Goal: Transaction & Acquisition: Book appointment/travel/reservation

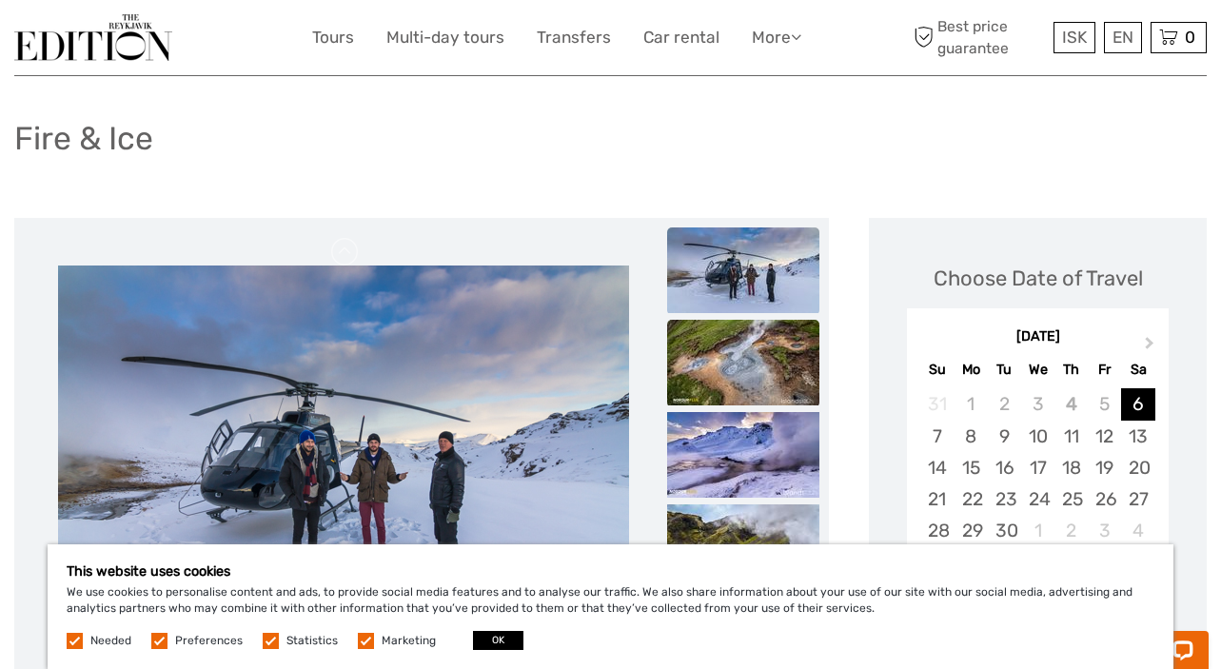
scroll to position [190, 0]
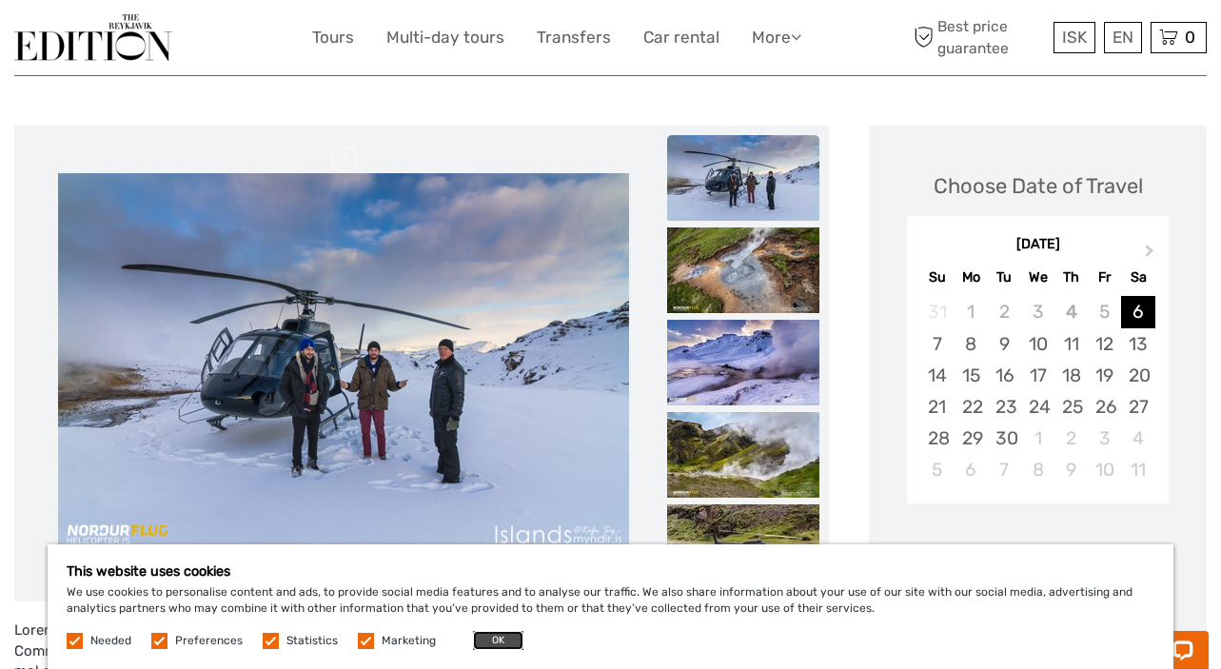
click at [490, 641] on button "OK" at bounding box center [498, 640] width 50 height 19
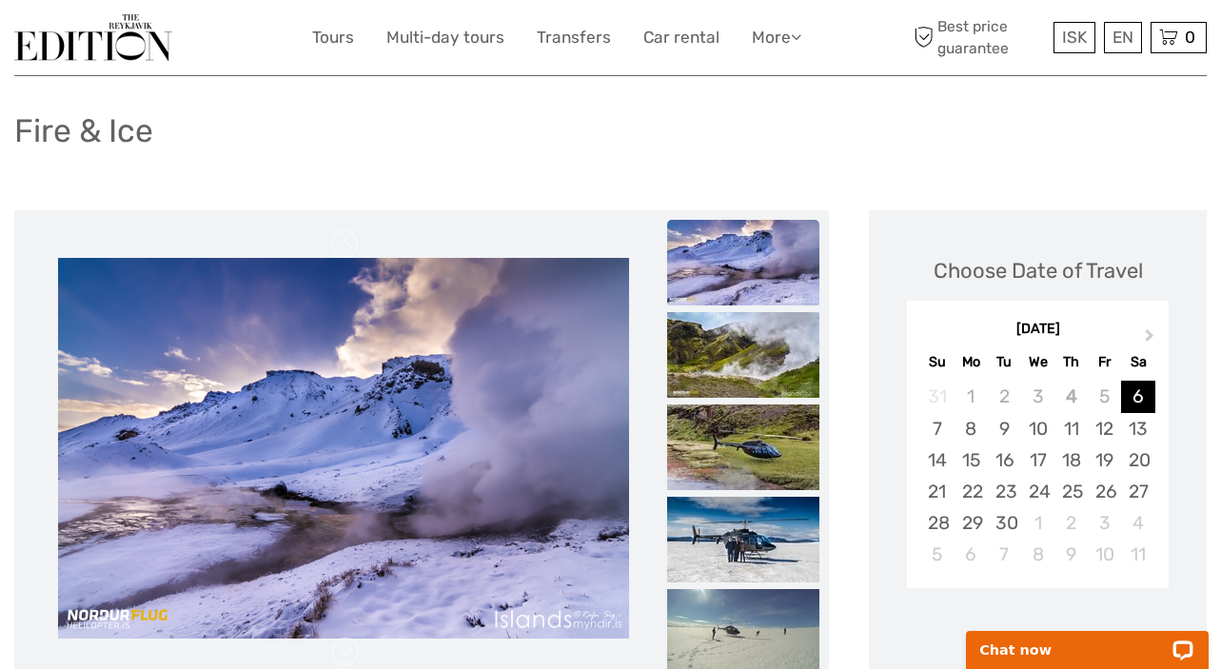
scroll to position [95, 0]
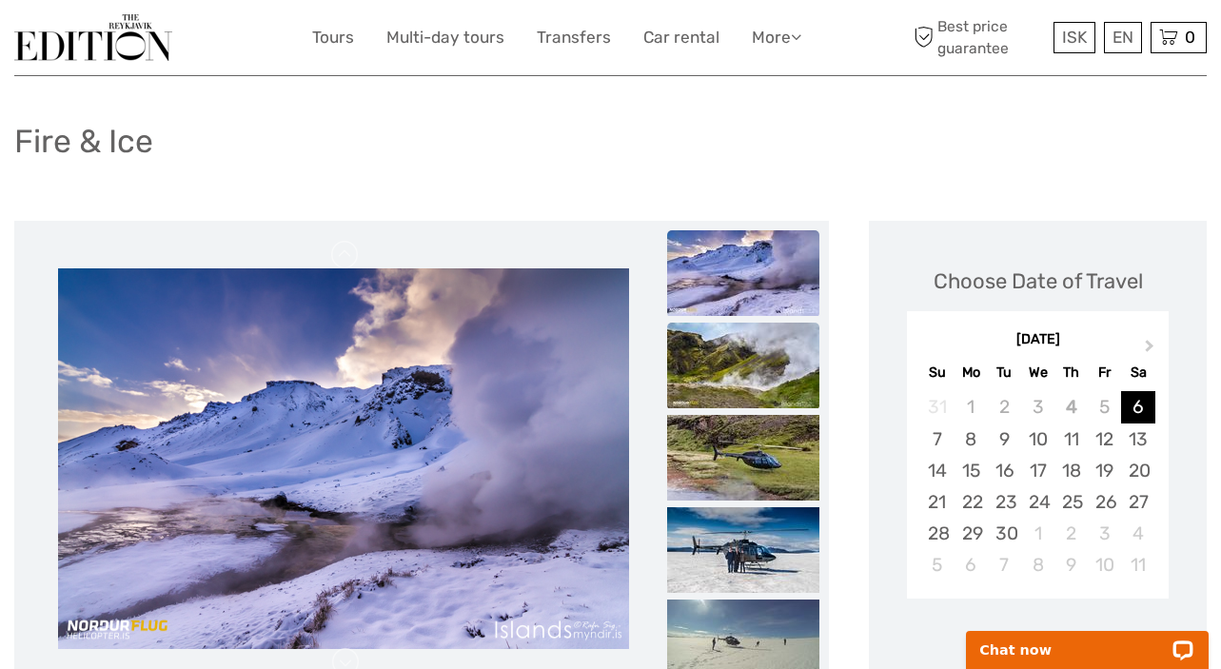
click at [746, 359] on img at bounding box center [743, 366] width 152 height 86
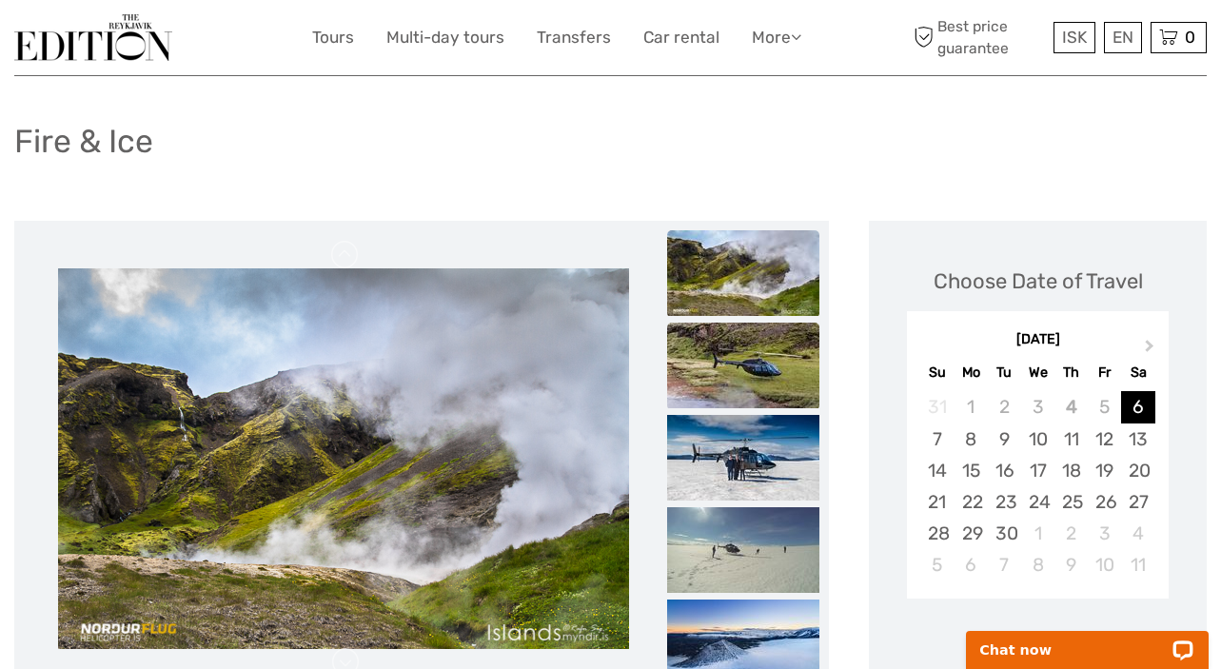
click at [741, 373] on img at bounding box center [743, 366] width 152 height 86
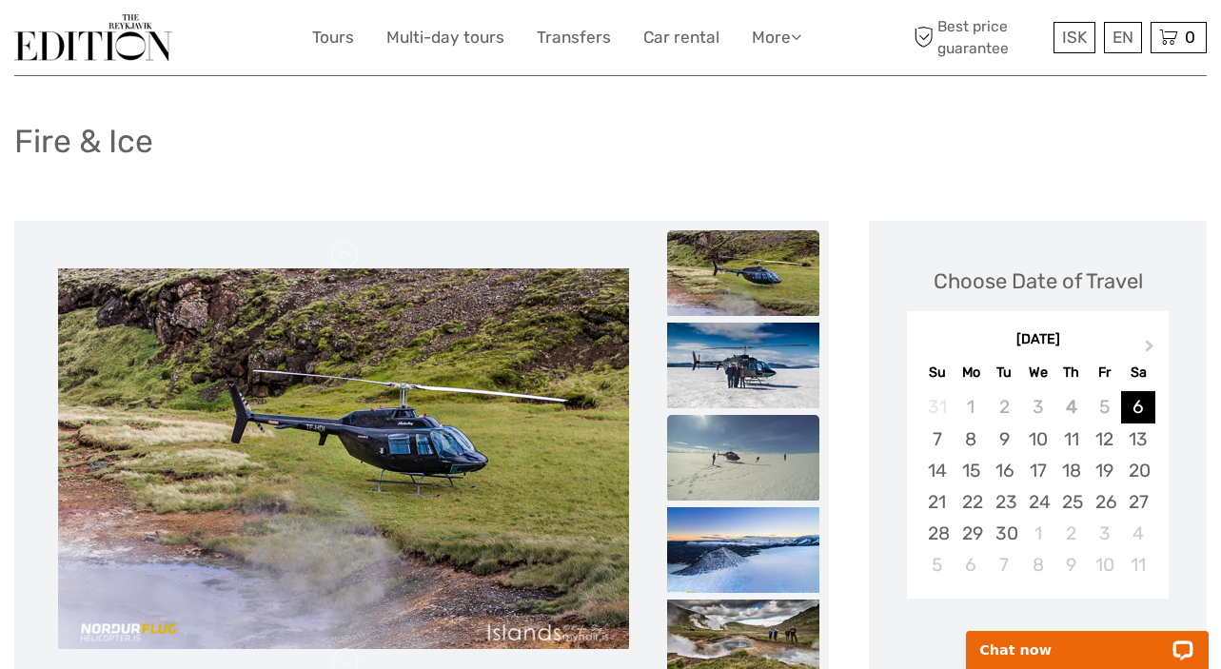
click at [739, 455] on img at bounding box center [743, 458] width 152 height 86
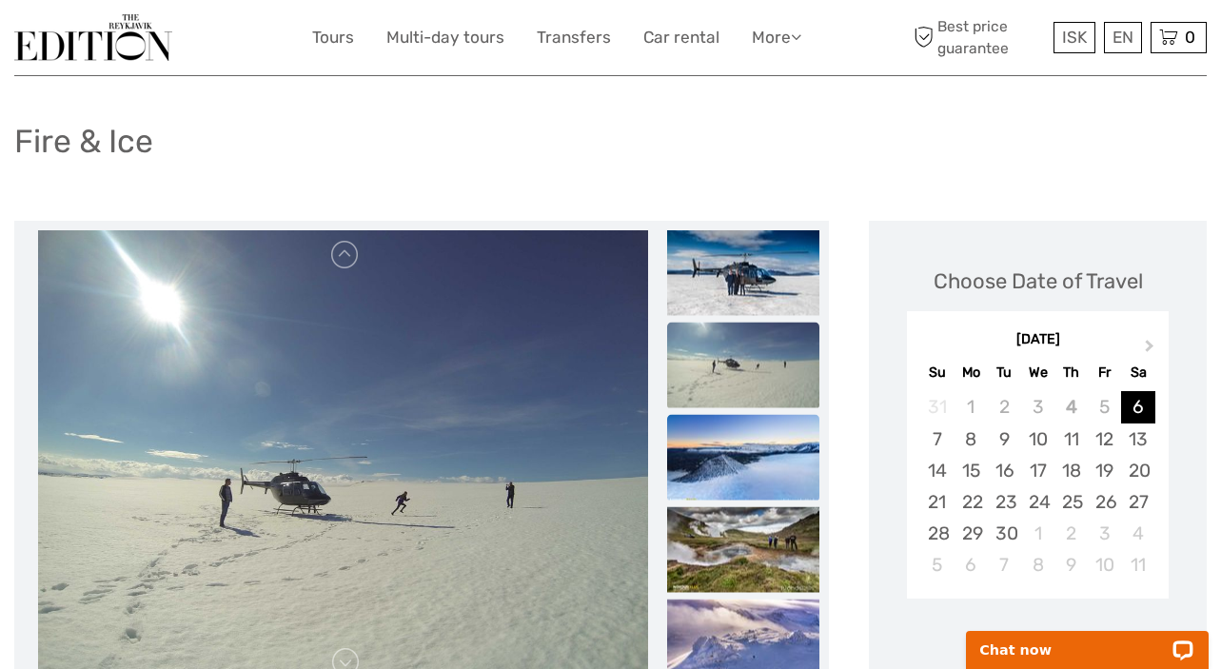
click at [739, 449] on img at bounding box center [743, 458] width 152 height 86
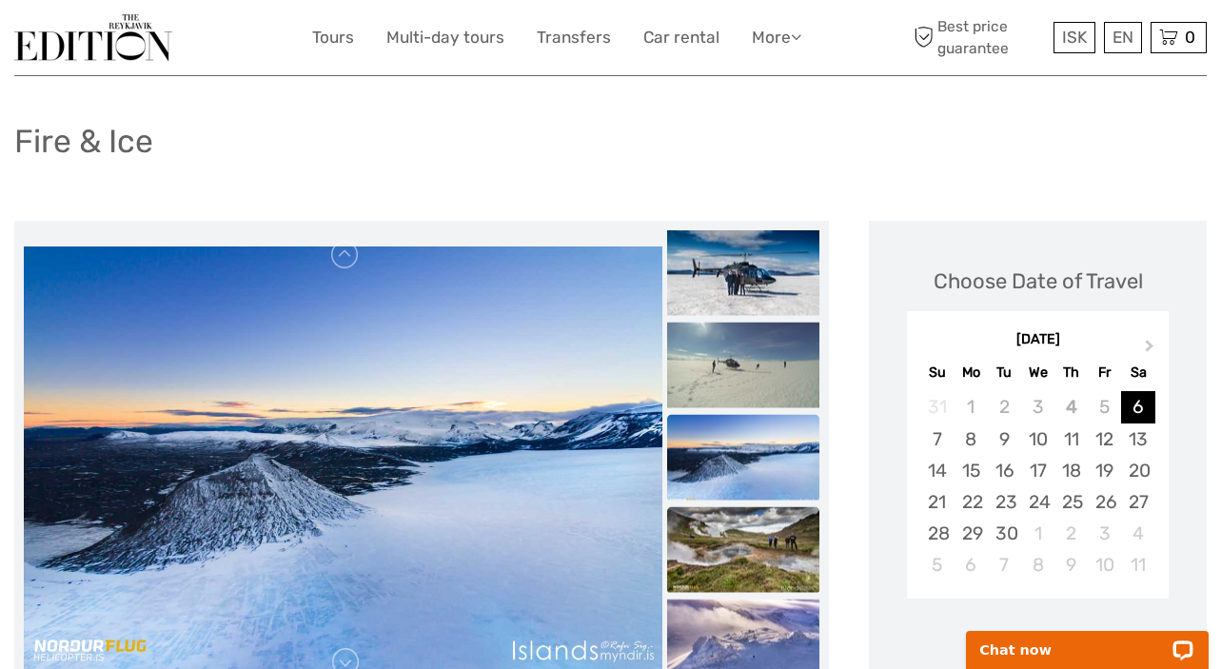
click at [742, 536] on img at bounding box center [743, 550] width 152 height 86
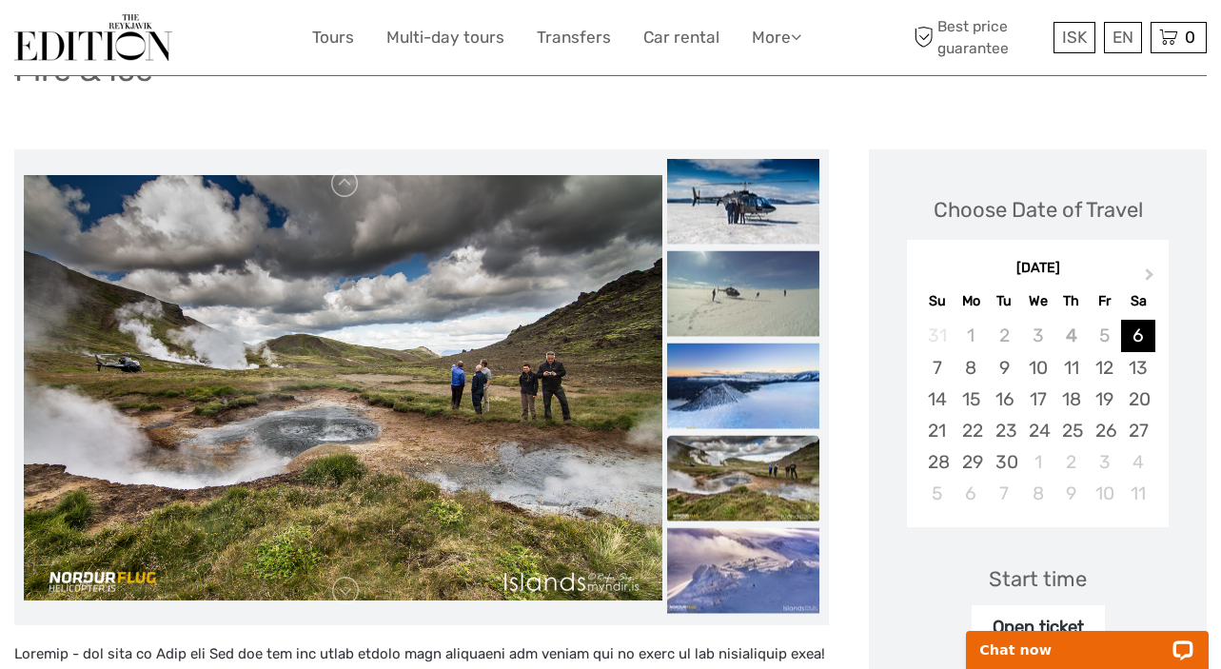
scroll to position [285, 0]
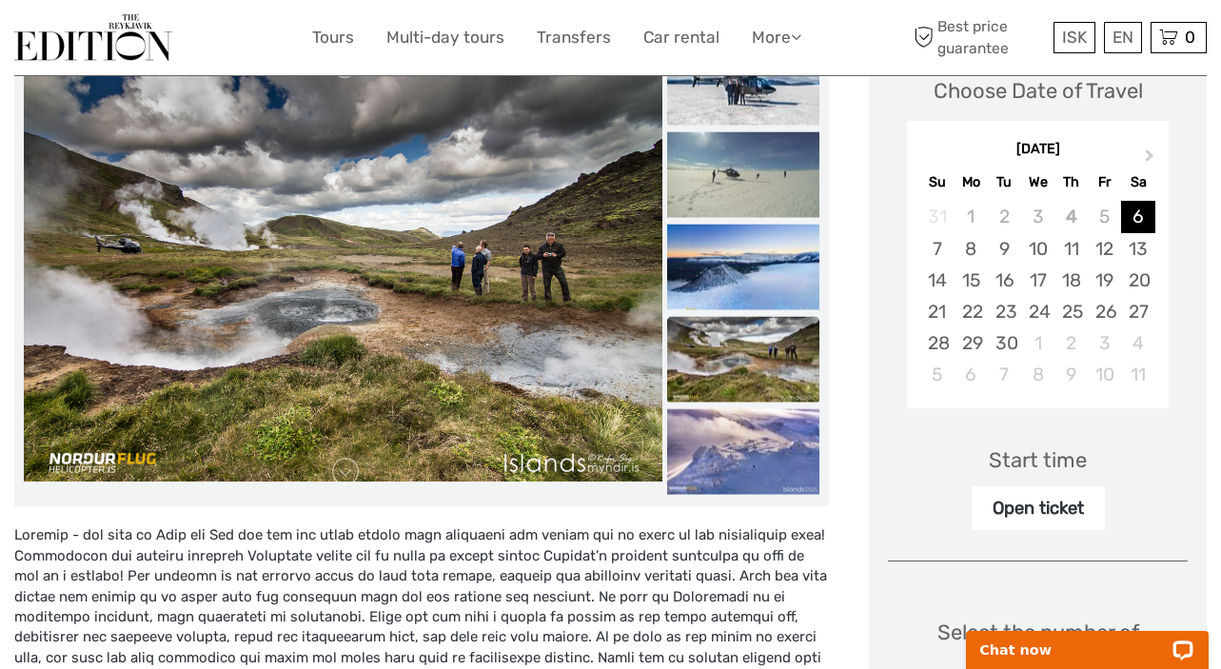
click at [746, 365] on img at bounding box center [743, 360] width 152 height 86
click at [754, 460] on img at bounding box center [743, 452] width 152 height 86
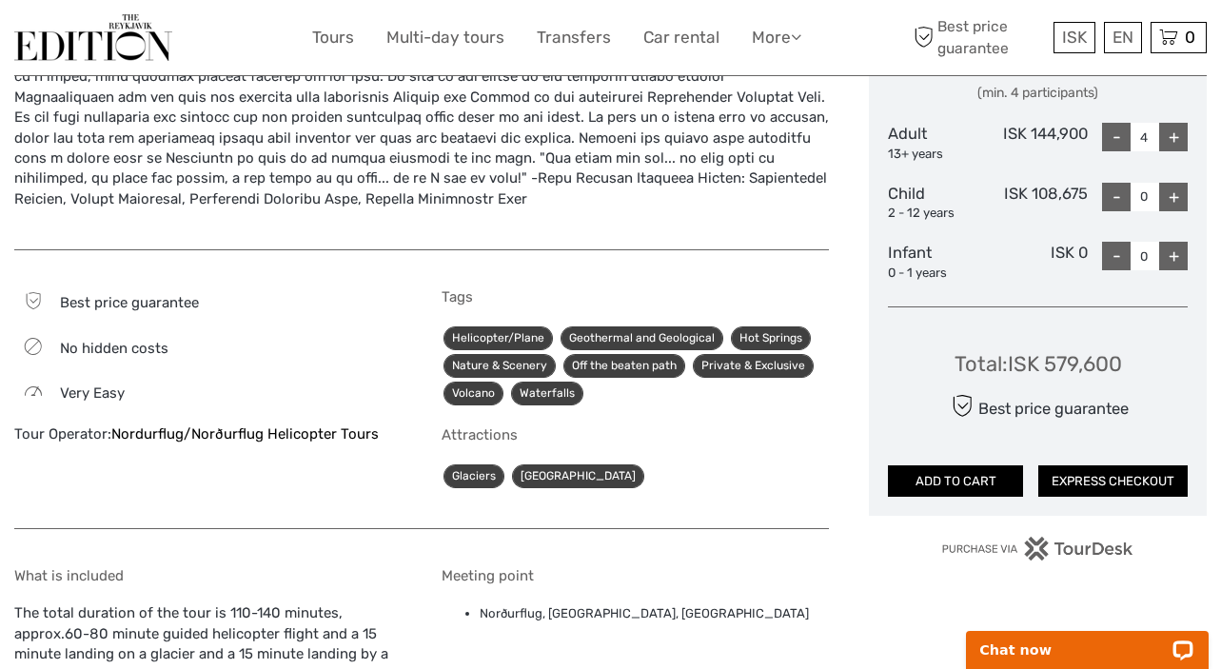
scroll to position [666, 0]
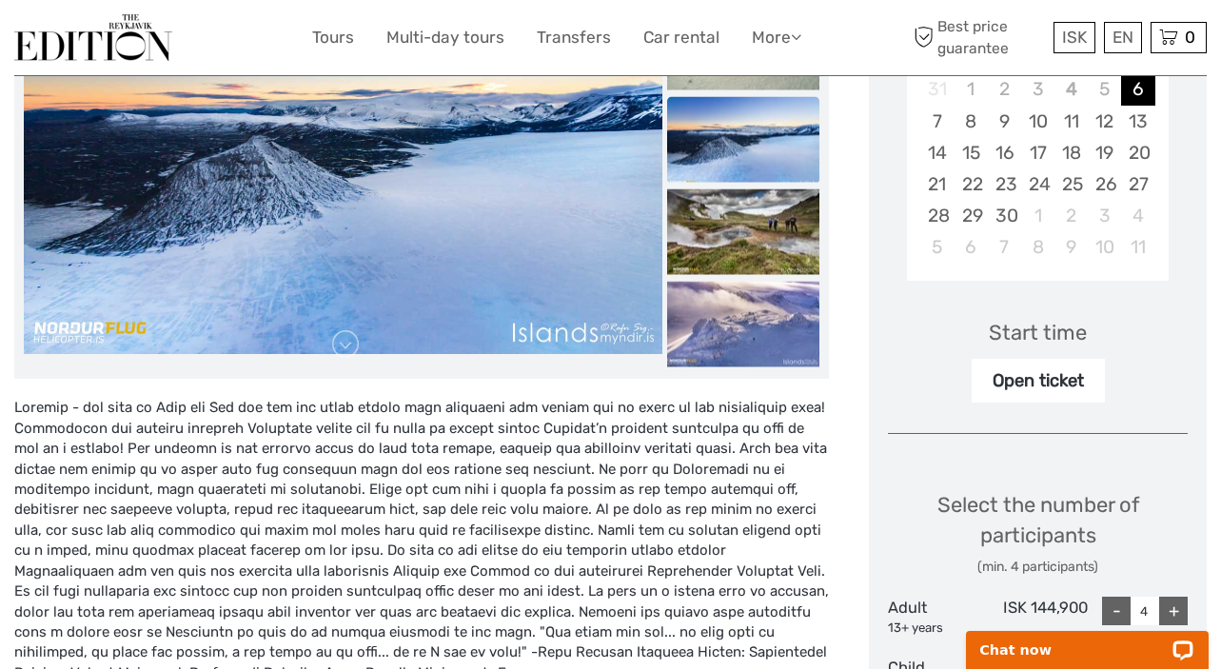
scroll to position [381, 0]
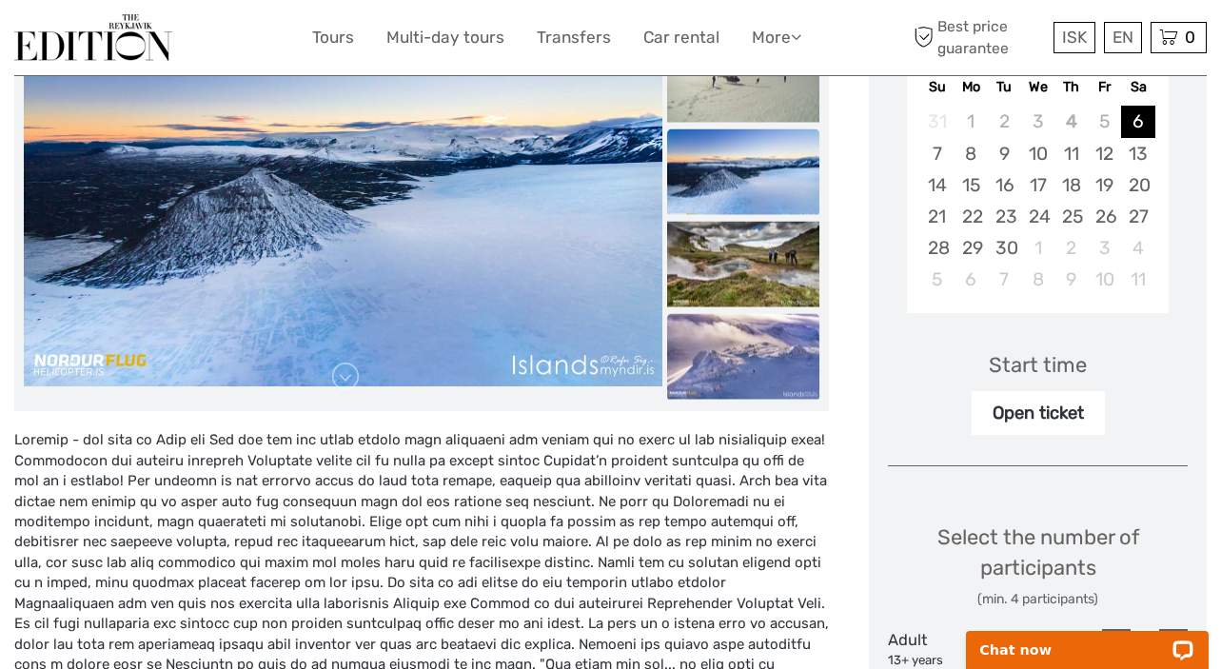
click at [729, 384] on img at bounding box center [743, 357] width 152 height 86
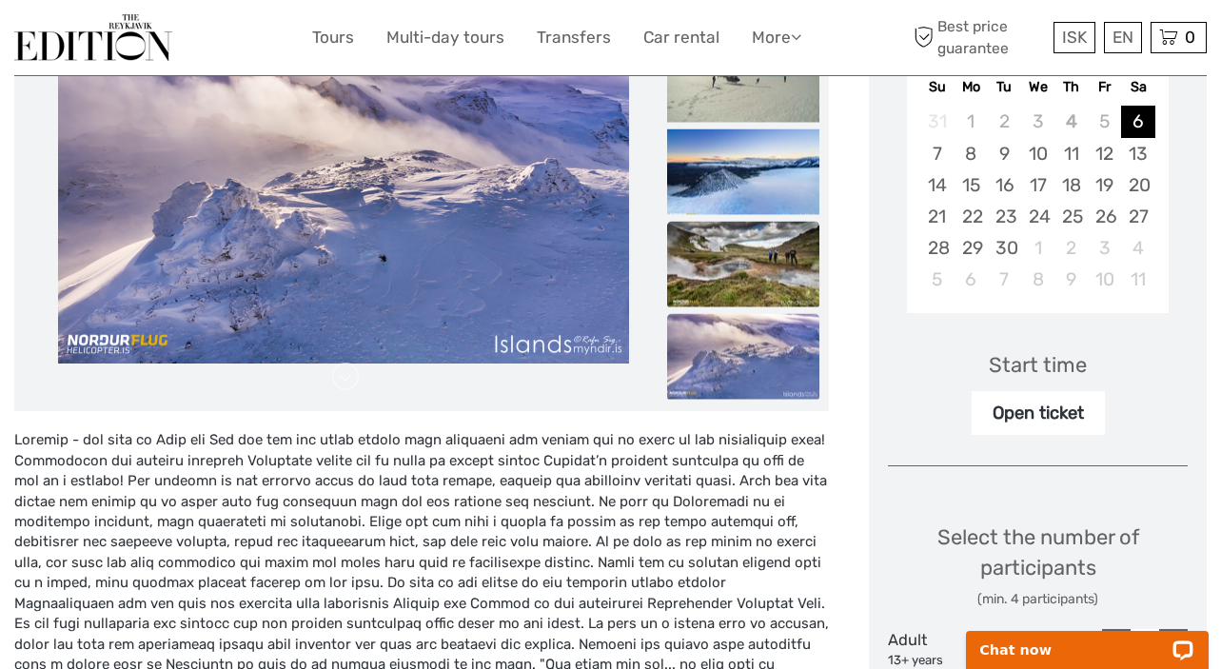
click at [750, 250] on img at bounding box center [743, 265] width 152 height 86
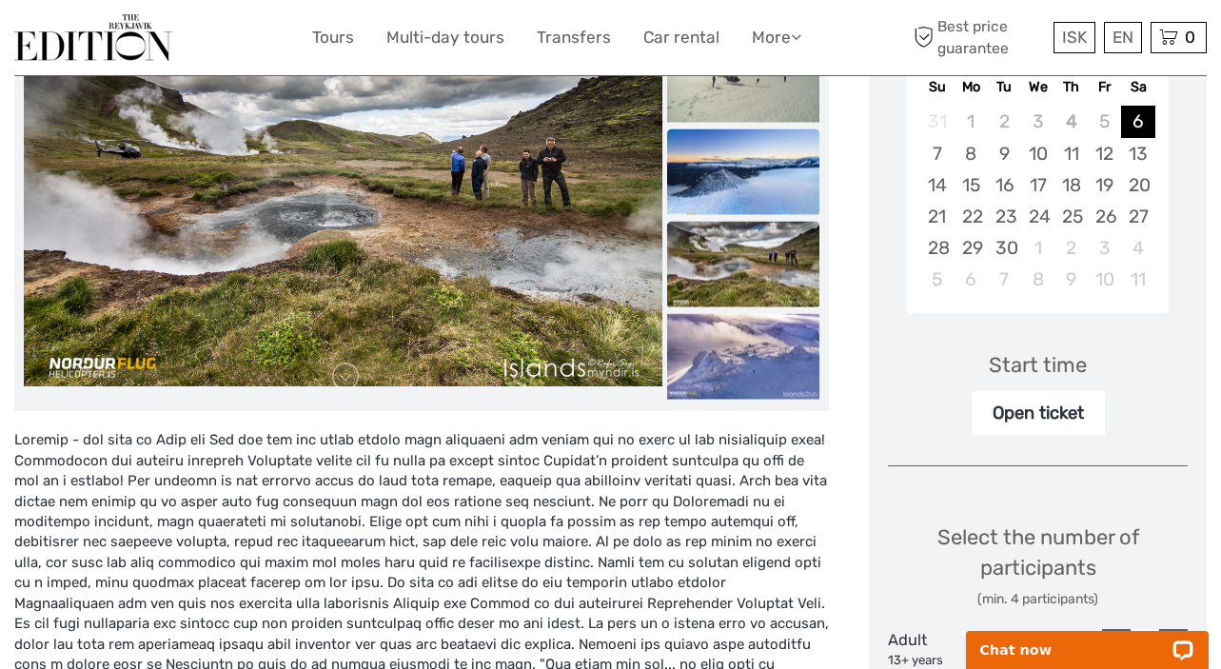
click at [747, 155] on img at bounding box center [743, 172] width 152 height 86
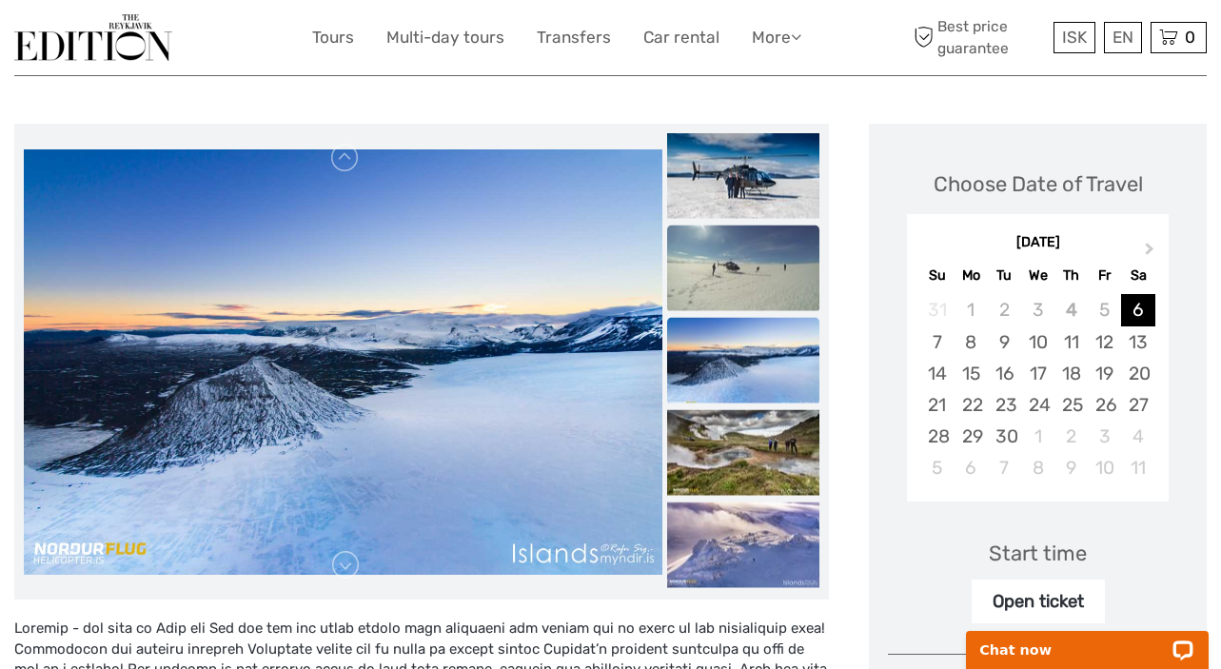
scroll to position [190, 0]
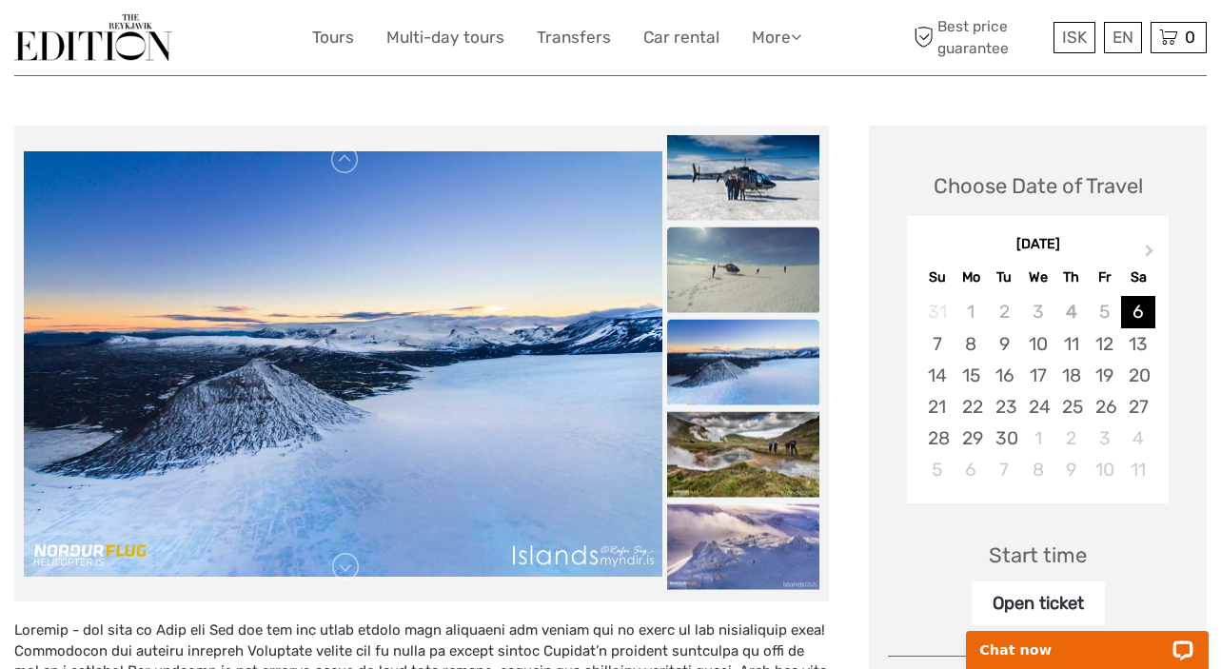
click at [745, 264] on img at bounding box center [743, 270] width 152 height 86
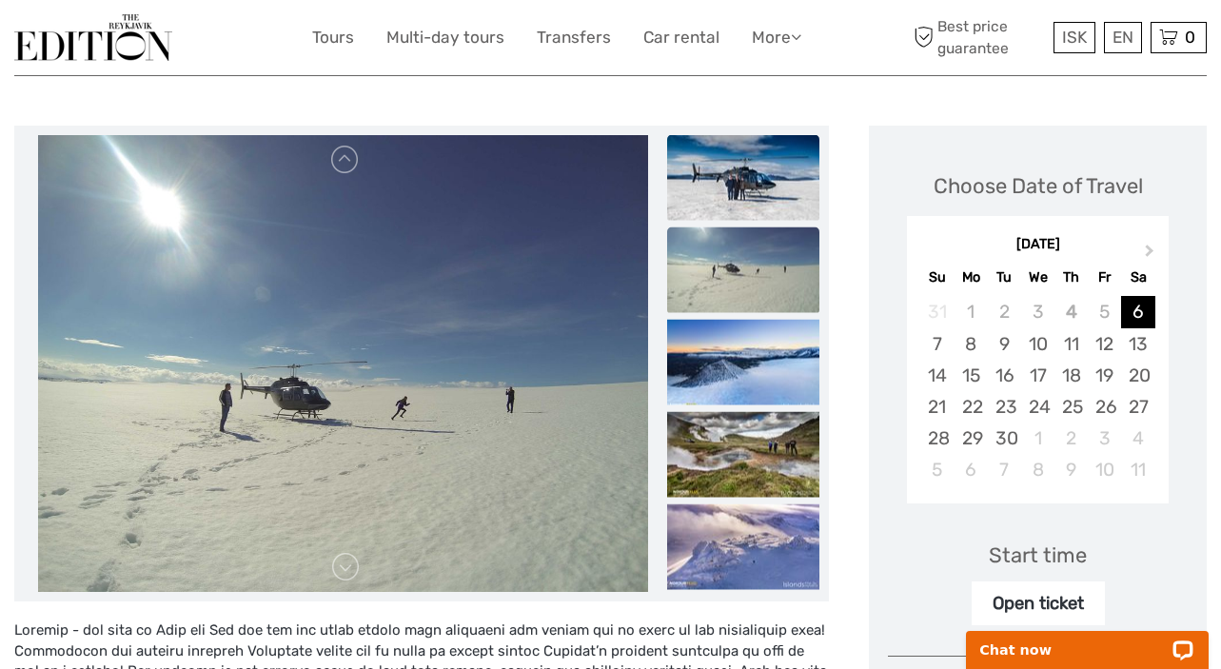
click at [742, 184] on img at bounding box center [743, 178] width 152 height 86
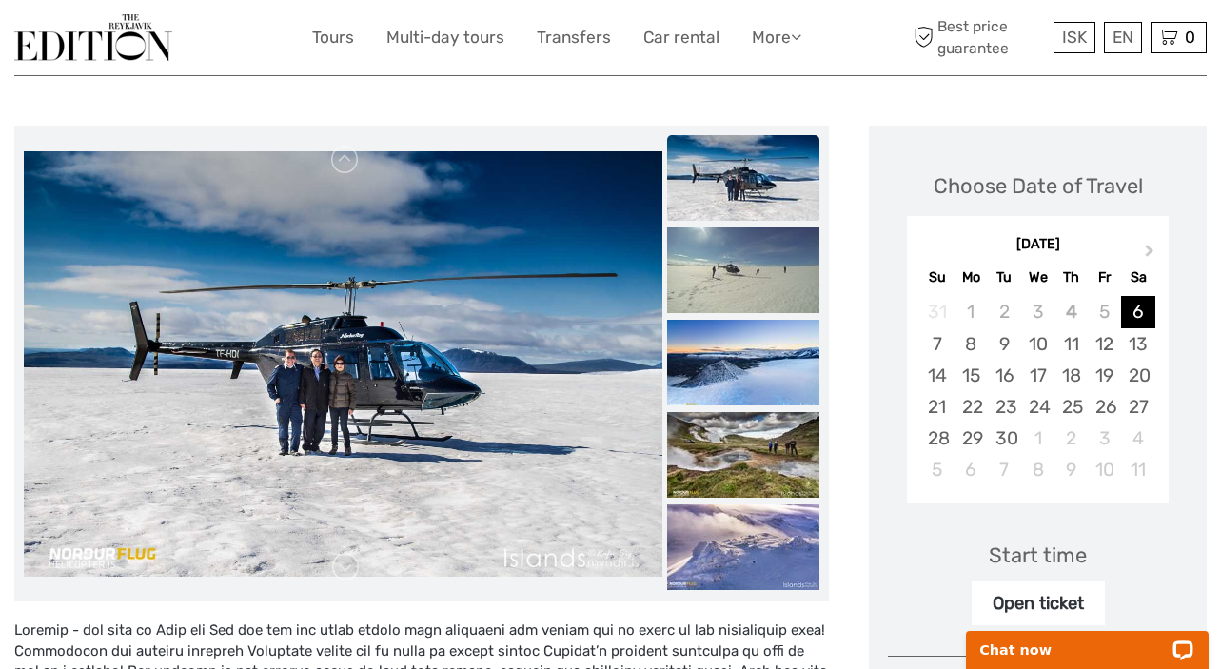
scroll to position [0, 0]
